Goal: Information Seeking & Learning: Understand process/instructions

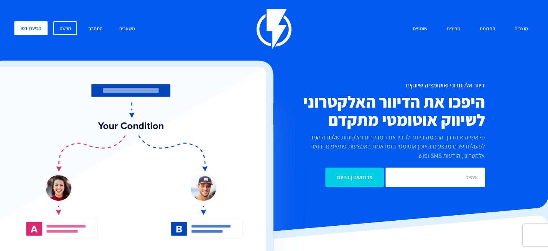
click at [93, 28] on link "התחבר" at bounding box center [95, 29] width 25 height 16
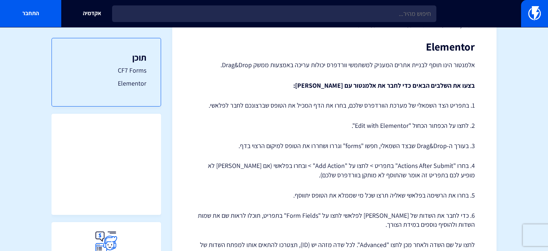
scroll to position [434, 0]
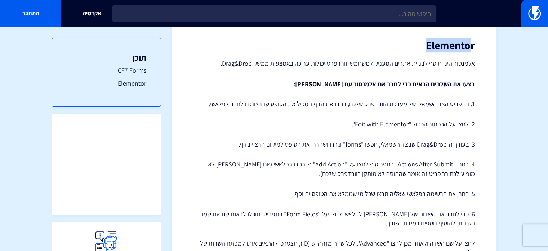
drag, startPoint x: 472, startPoint y: 48, endPoint x: 412, endPoint y: 40, distance: 60.1
click at [412, 40] on h2 "Elementor" at bounding box center [334, 45] width 281 height 12
click at [410, 49] on h2 "Elementor" at bounding box center [334, 45] width 281 height 12
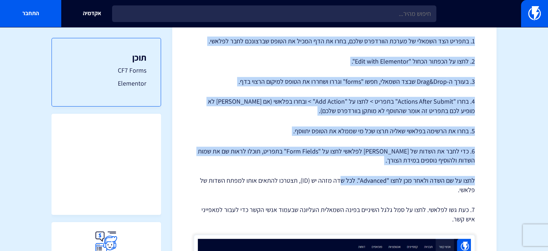
scroll to position [506, 0]
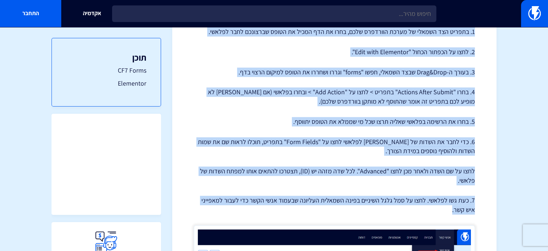
drag, startPoint x: 450, startPoint y: 57, endPoint x: 317, endPoint y: 205, distance: 199.4
click at [317, 205] on div "מרכז תמיכה אינטגרציות אינטגרציה של פלאשי עם CF7 Forms / Elementor בפלאשי ניתן ל…" at bounding box center [334, 83] width 324 height 1103
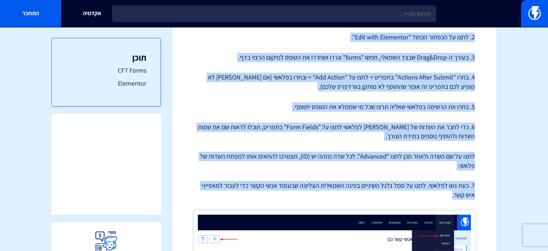
scroll to position [470, 0]
